Goal: Task Accomplishment & Management: Complete application form

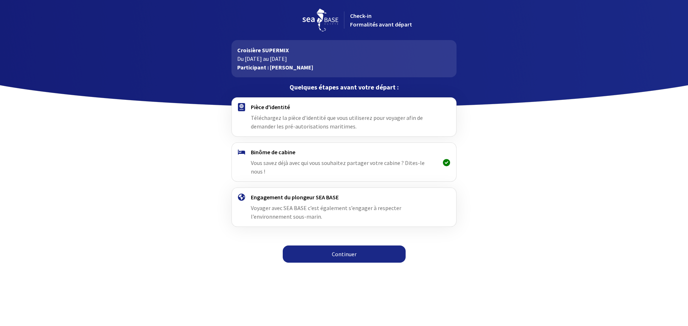
click at [300, 121] on span "Téléchargez la pièce d'identité que vous utiliserez pour voyager afin de demand…" at bounding box center [337, 122] width 172 height 16
click at [340, 248] on link "Continuer" at bounding box center [344, 254] width 123 height 17
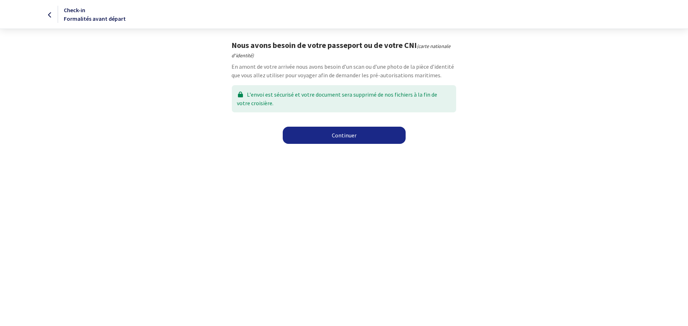
click at [344, 136] on link "Continuer" at bounding box center [344, 135] width 123 height 17
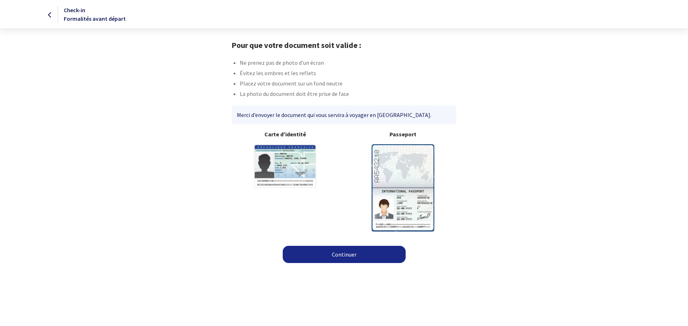
click at [401, 168] on img at bounding box center [403, 187] width 63 height 87
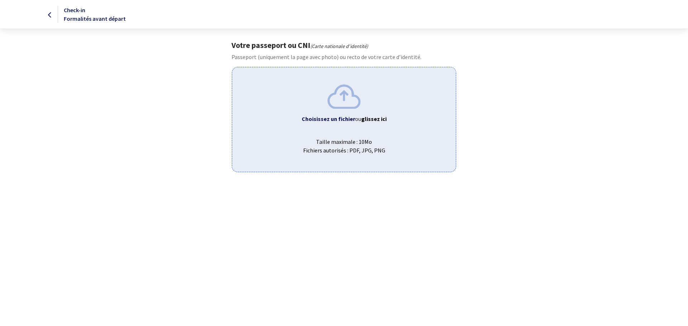
click at [344, 113] on div "Choisissez un fichier ou glissez ici Taille maximale : 10Mo Fichiers autorisés …" at bounding box center [344, 119] width 224 height 105
